Goal: Task Accomplishment & Management: Manage account settings

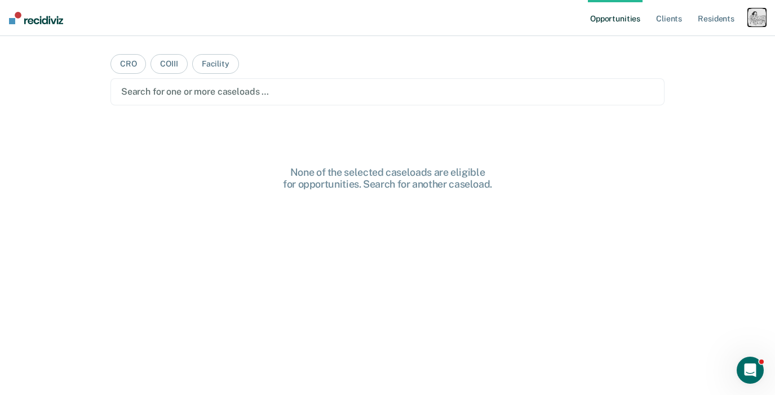
click at [756, 15] on div "button" at bounding box center [756, 17] width 18 height 18
click at [680, 44] on link "Profile" at bounding box center [711, 46] width 91 height 10
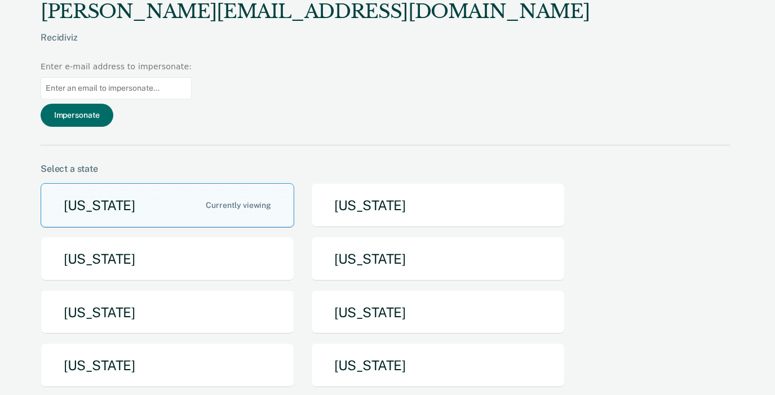
click at [192, 77] on input at bounding box center [116, 88] width 151 height 22
paste input "[EMAIL_ADDRESS][DOMAIN_NAME][US_STATE]"
type input "[EMAIL_ADDRESS][DOMAIN_NAME][US_STATE]"
click at [113, 104] on button "Impersonate" at bounding box center [77, 115] width 73 height 23
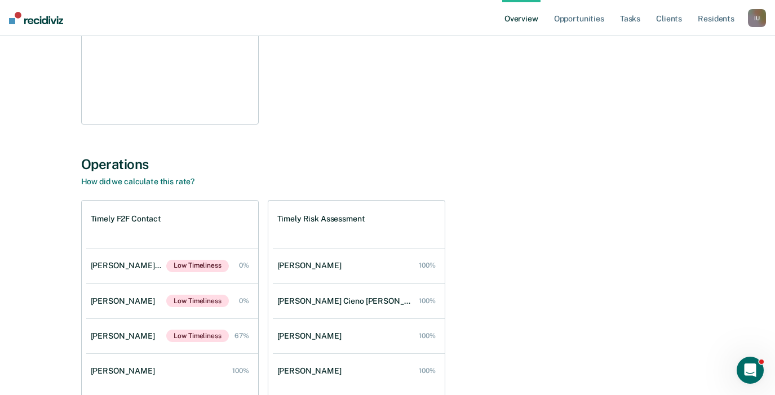
scroll to position [827, 0]
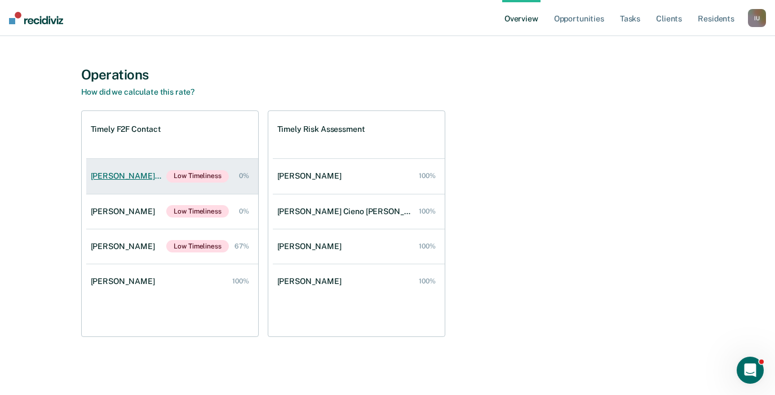
click at [142, 172] on div "[PERSON_NAME] Cieno [PERSON_NAME]" at bounding box center [129, 176] width 76 height 10
